Goal: Information Seeking & Learning: Find contact information

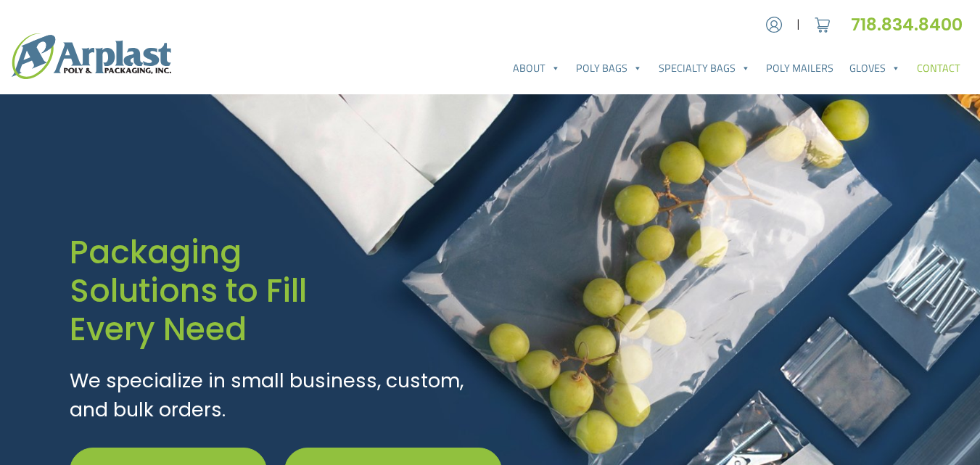
click at [932, 65] on link "Contact" at bounding box center [938, 68] width 59 height 29
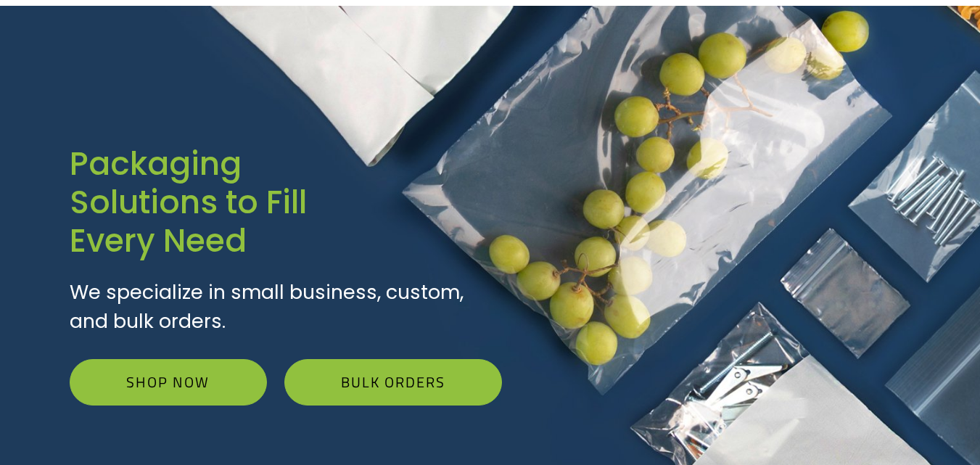
scroll to position [271, 0]
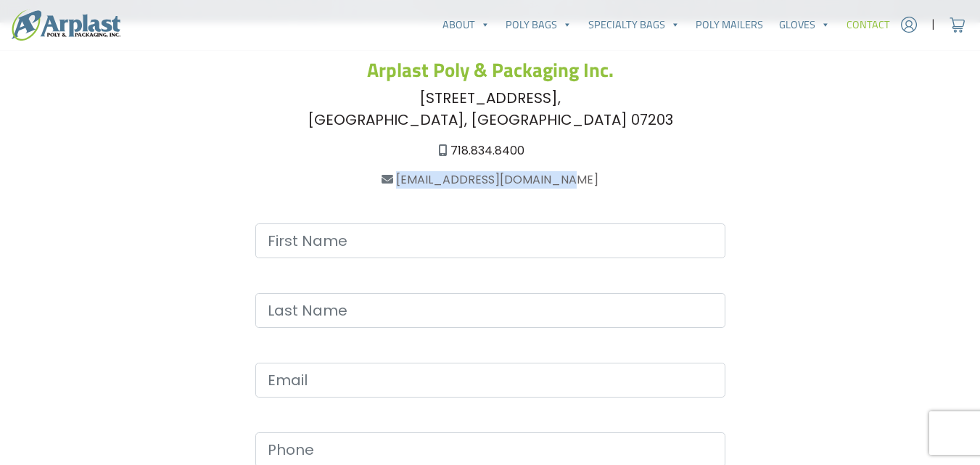
drag, startPoint x: 589, startPoint y: 180, endPoint x: 416, endPoint y: 173, distance: 173.5
click at [416, 173] on div "[EMAIL_ADDRESS][DOMAIN_NAME]" at bounding box center [490, 179] width 809 height 17
copy link "[EMAIL_ADDRESS][DOMAIN_NAME]"
